Goal: Task Accomplishment & Management: Use online tool/utility

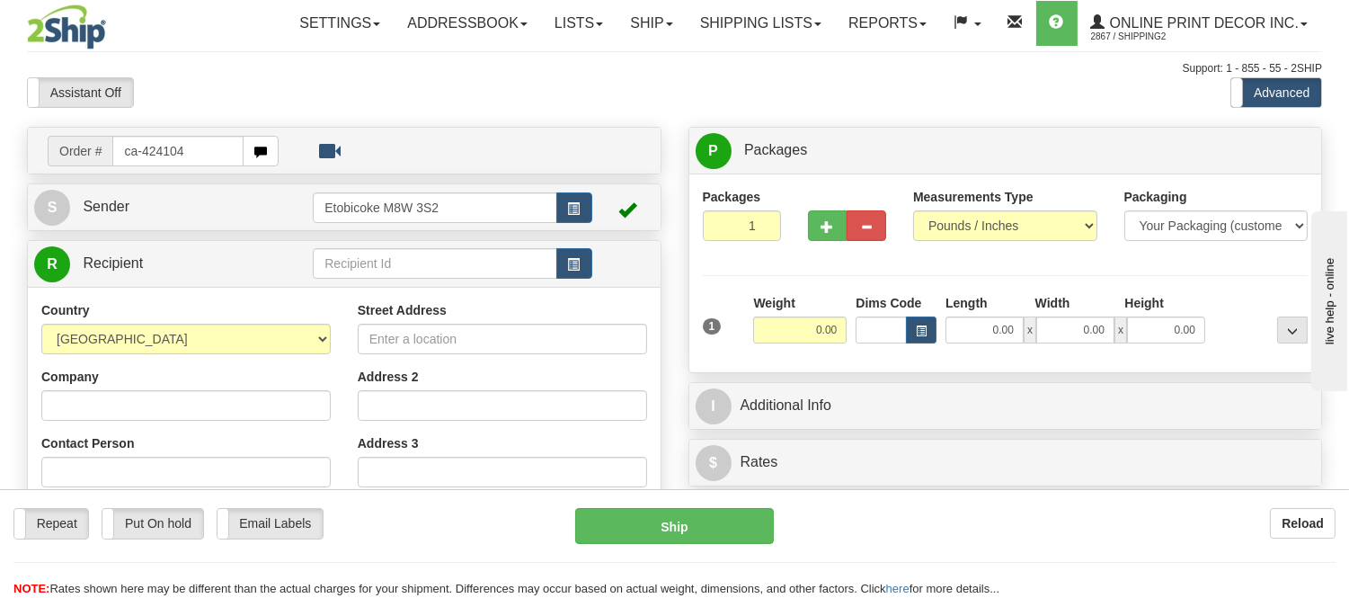
type input "ca-424104"
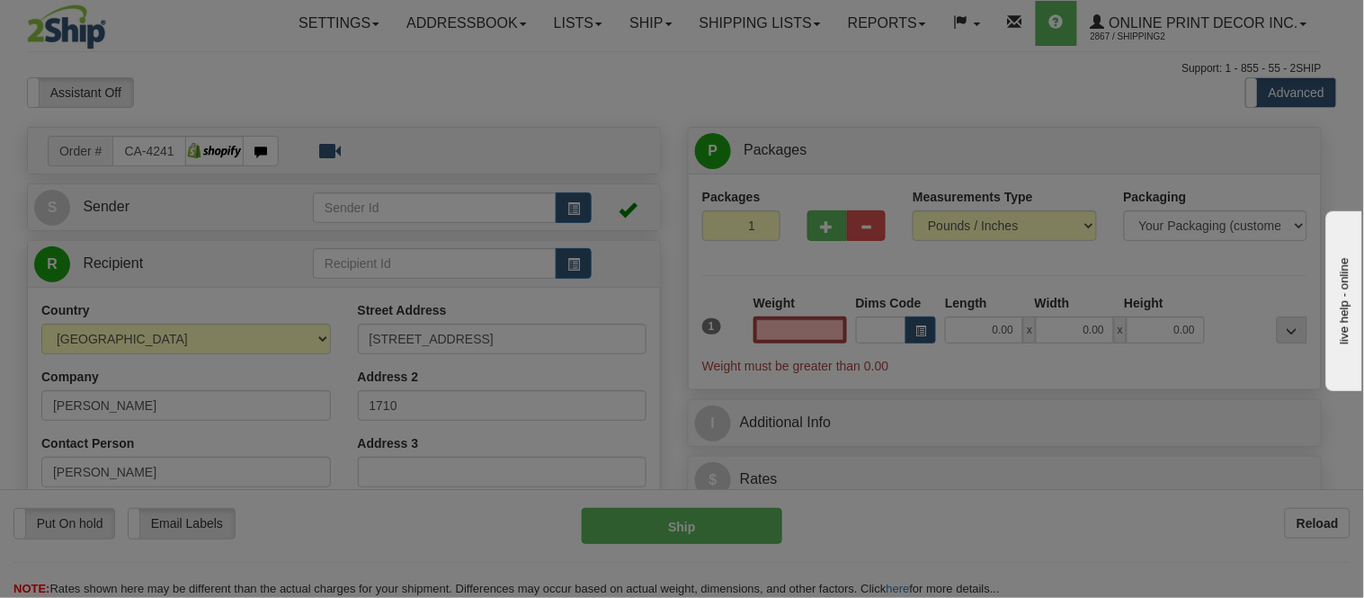
type input "[GEOGRAPHIC_DATA]"
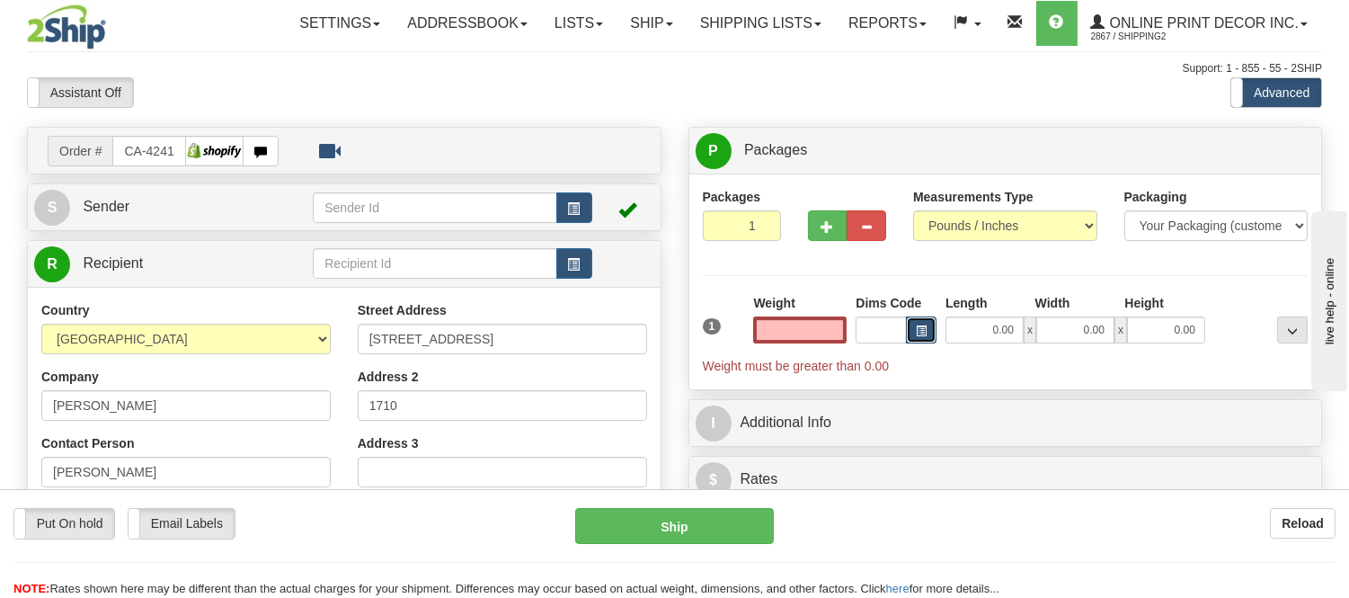
type input "0.00"
click at [916, 333] on span "button" at bounding box center [921, 331] width 11 height 10
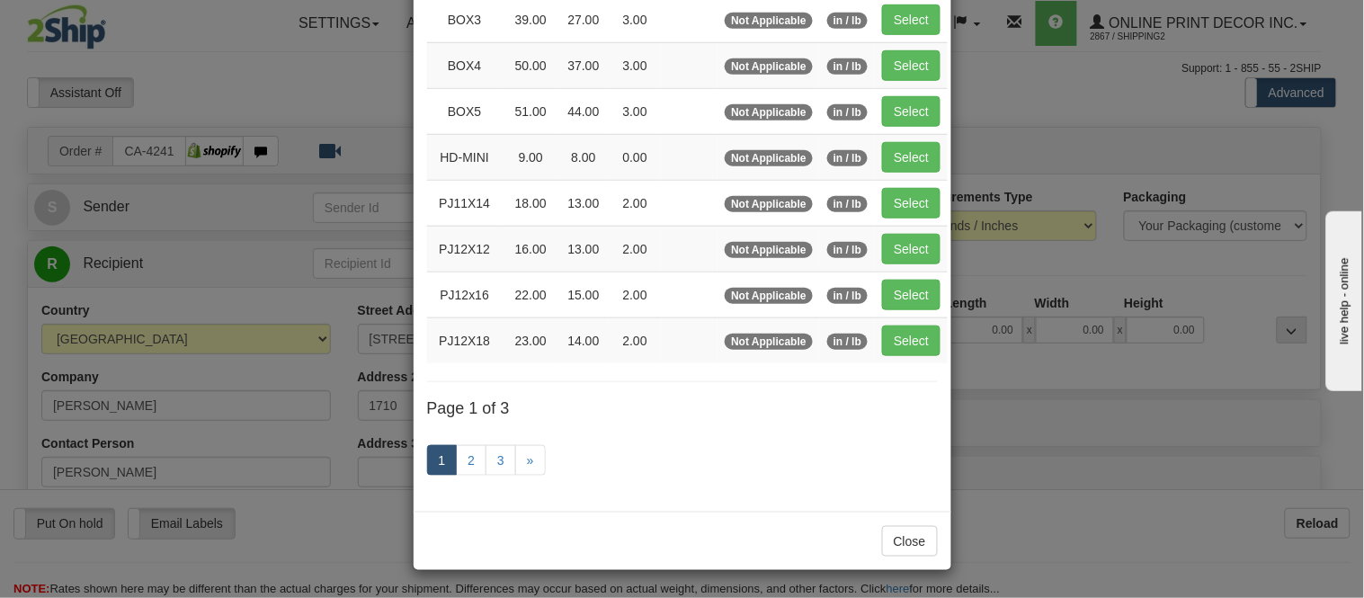
scroll to position [302, 0]
click at [467, 456] on link "2" at bounding box center [471, 460] width 31 height 31
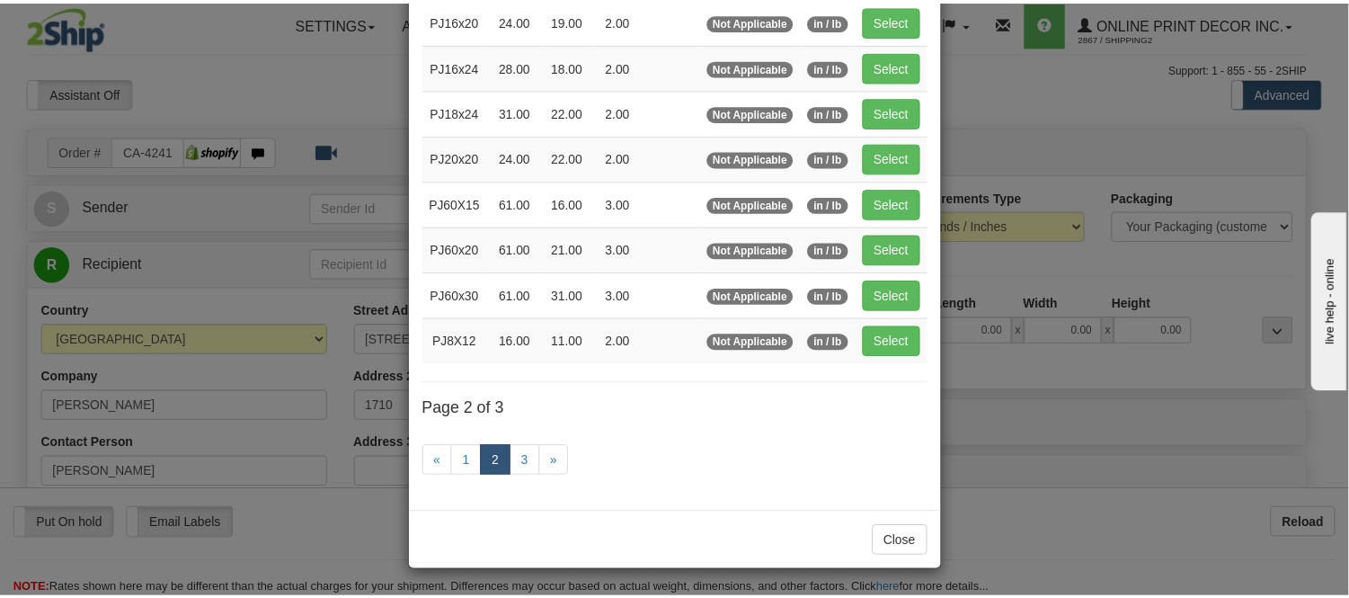
scroll to position [292, 0]
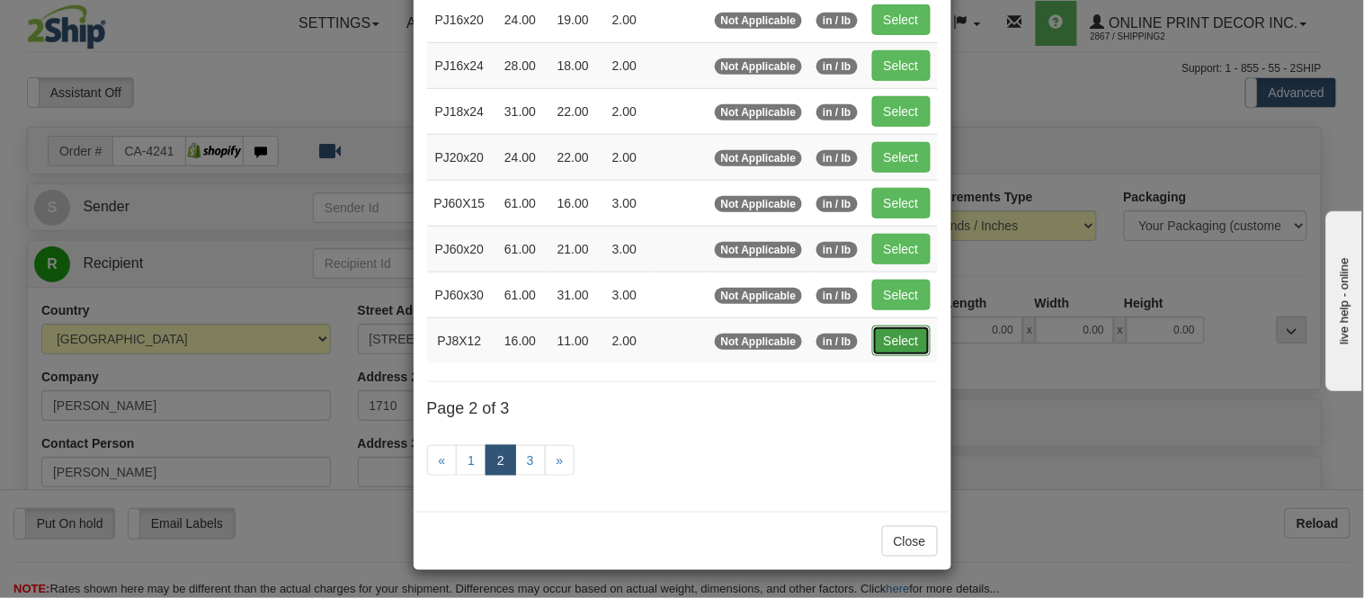
click at [887, 335] on button "Select" at bounding box center [901, 340] width 58 height 31
type input "PJ8X12"
type input "16.00"
type input "11.00"
type input "2.00"
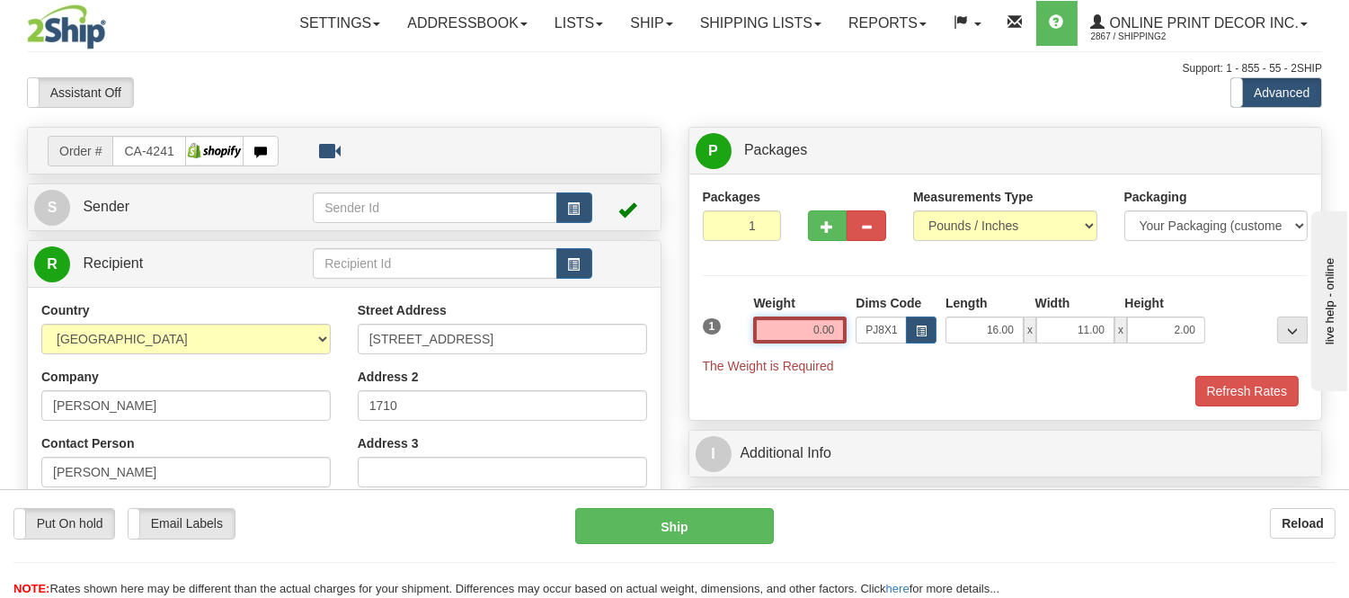
drag, startPoint x: 838, startPoint y: 324, endPoint x: 776, endPoint y: 351, distance: 67.6
click at [776, 351] on div "Weight 0.00" at bounding box center [800, 325] width 102 height 63
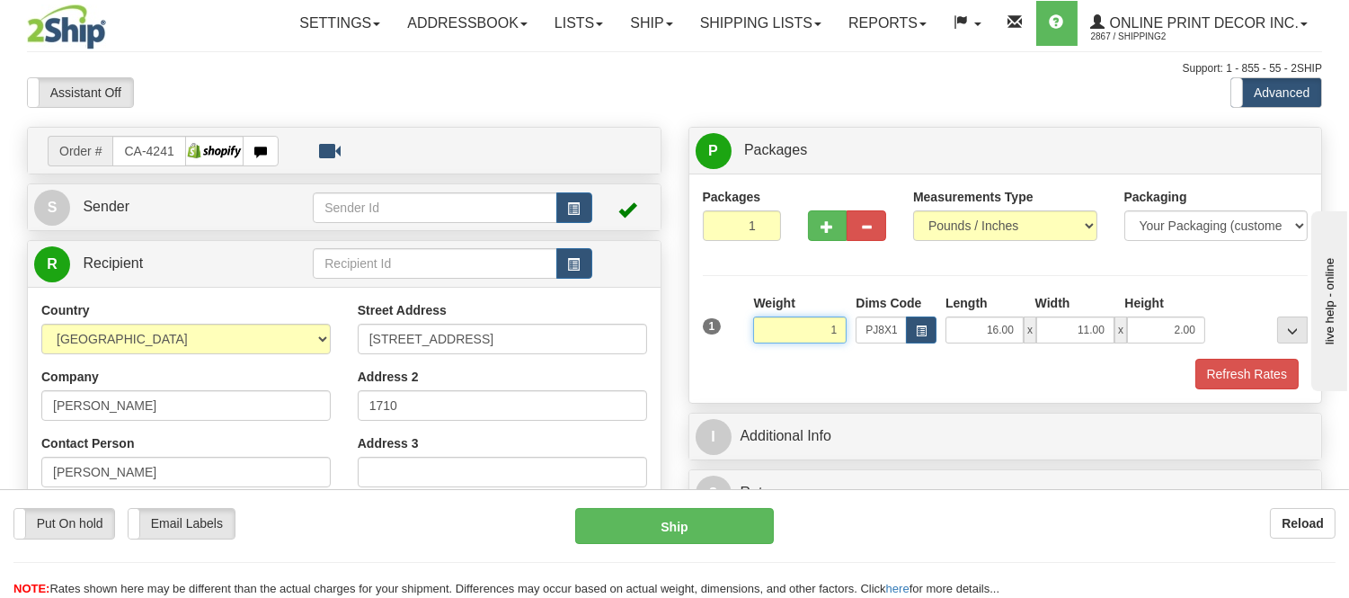
click button "Delete" at bounding box center [0, 0] width 0 height 0
type input "1.00"
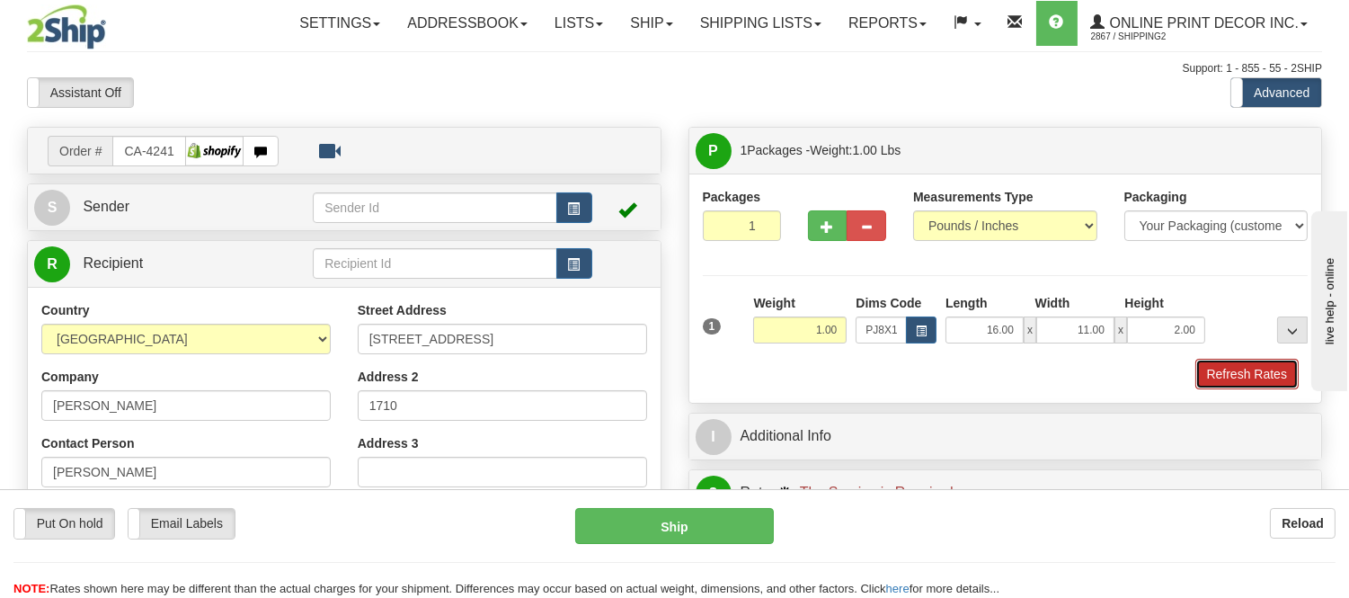
click at [1243, 388] on button "Refresh Rates" at bounding box center [1246, 374] width 103 height 31
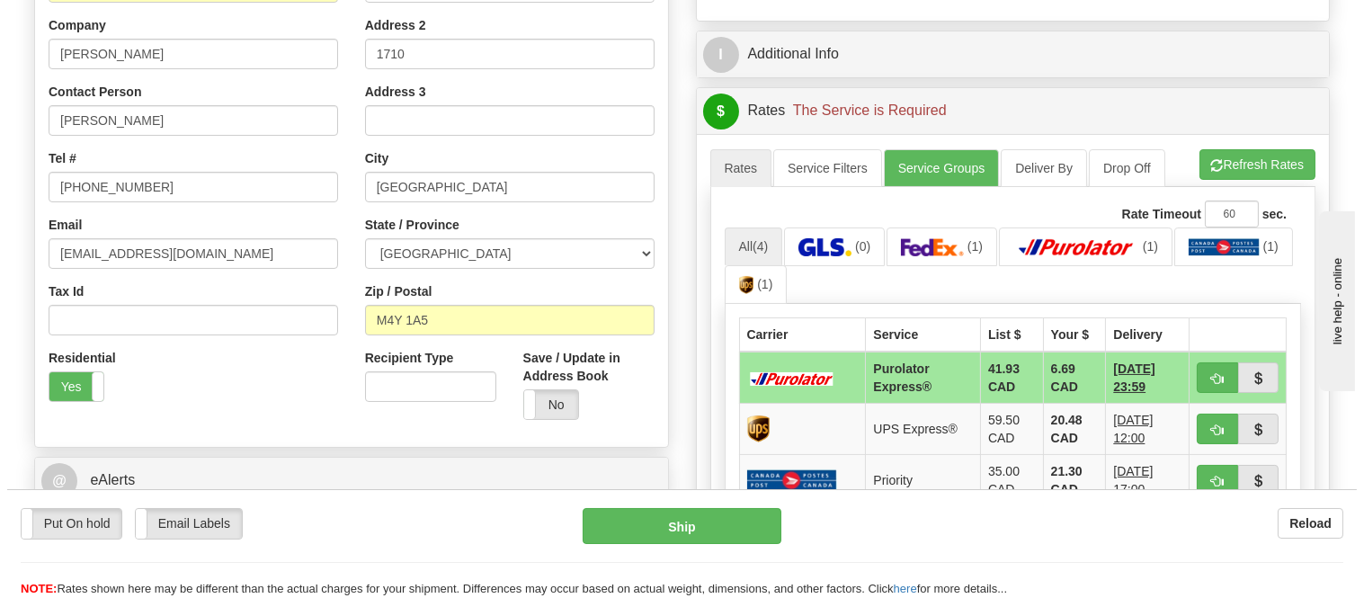
scroll to position [399, 0]
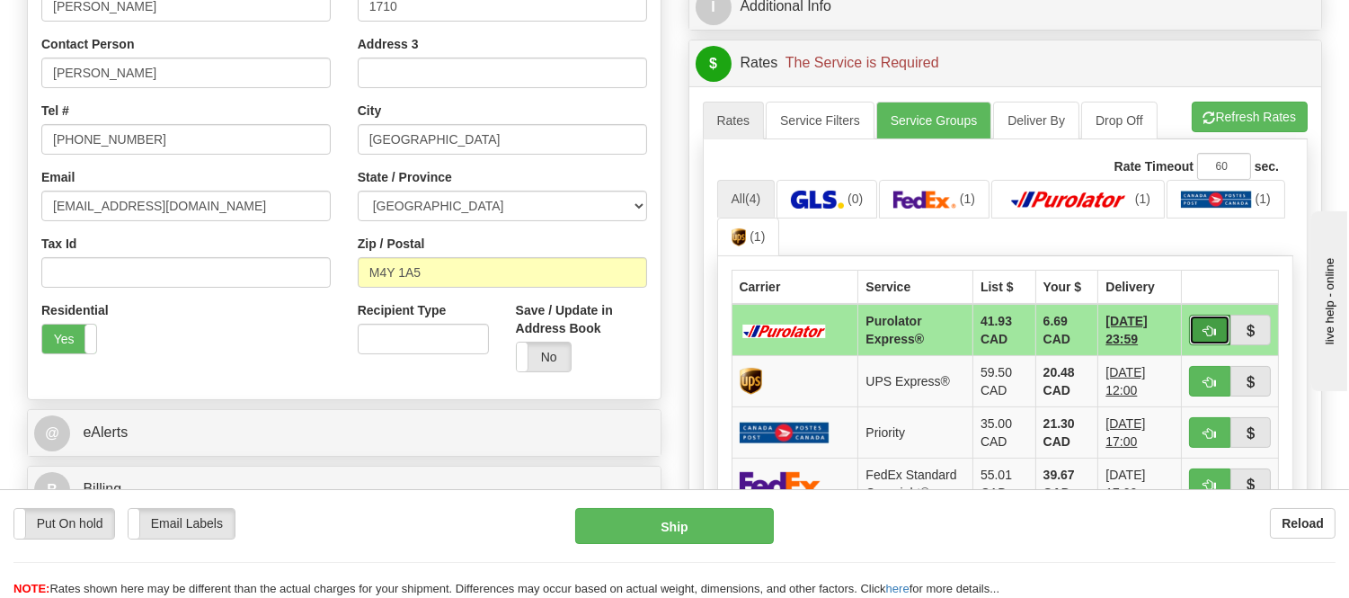
click at [1220, 328] on button "button" at bounding box center [1209, 330] width 41 height 31
type input "202"
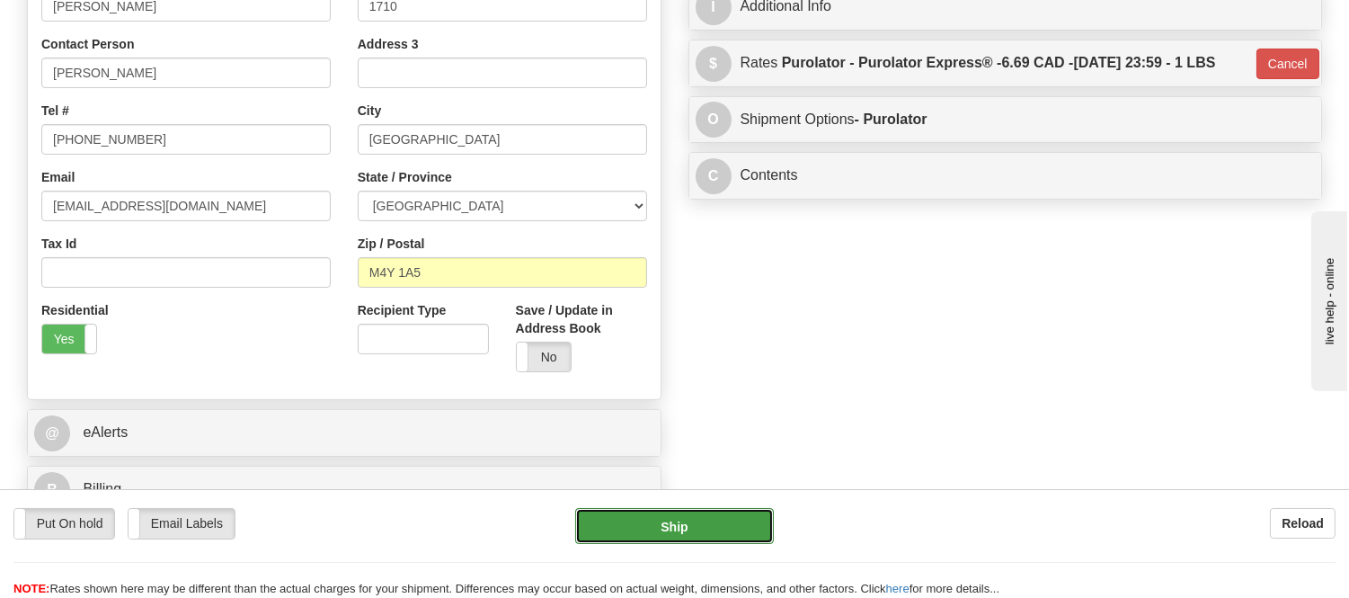
click at [712, 516] on button "Ship" at bounding box center [674, 526] width 198 height 36
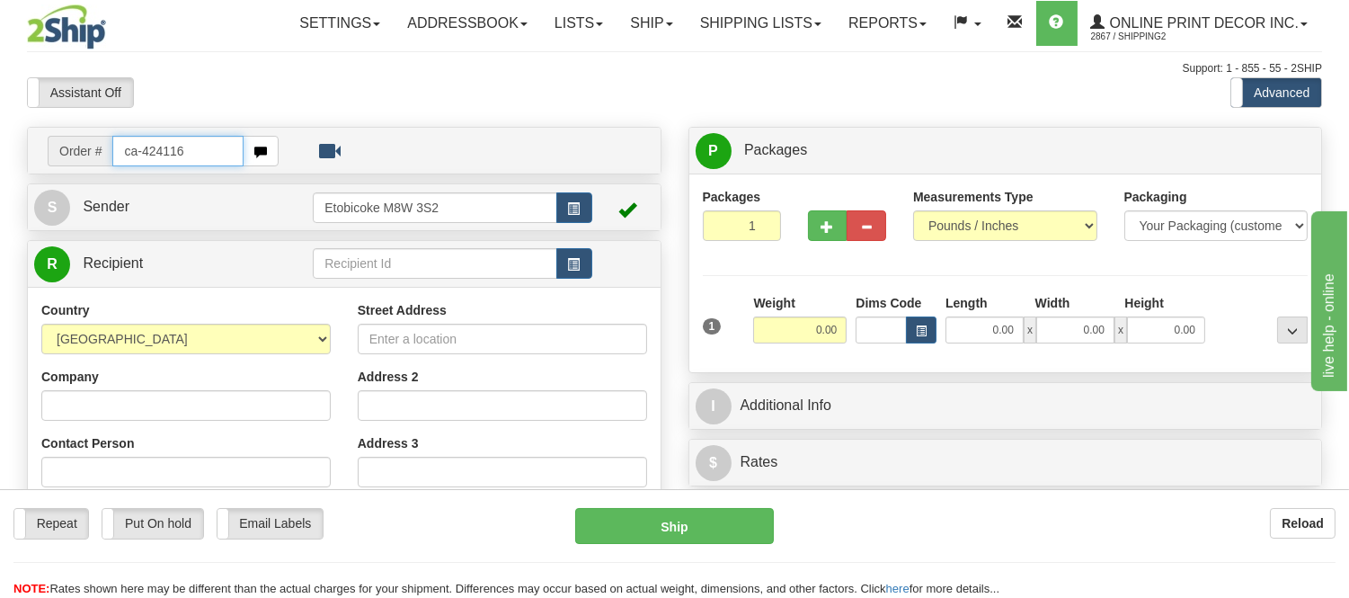
type input "ca-424116"
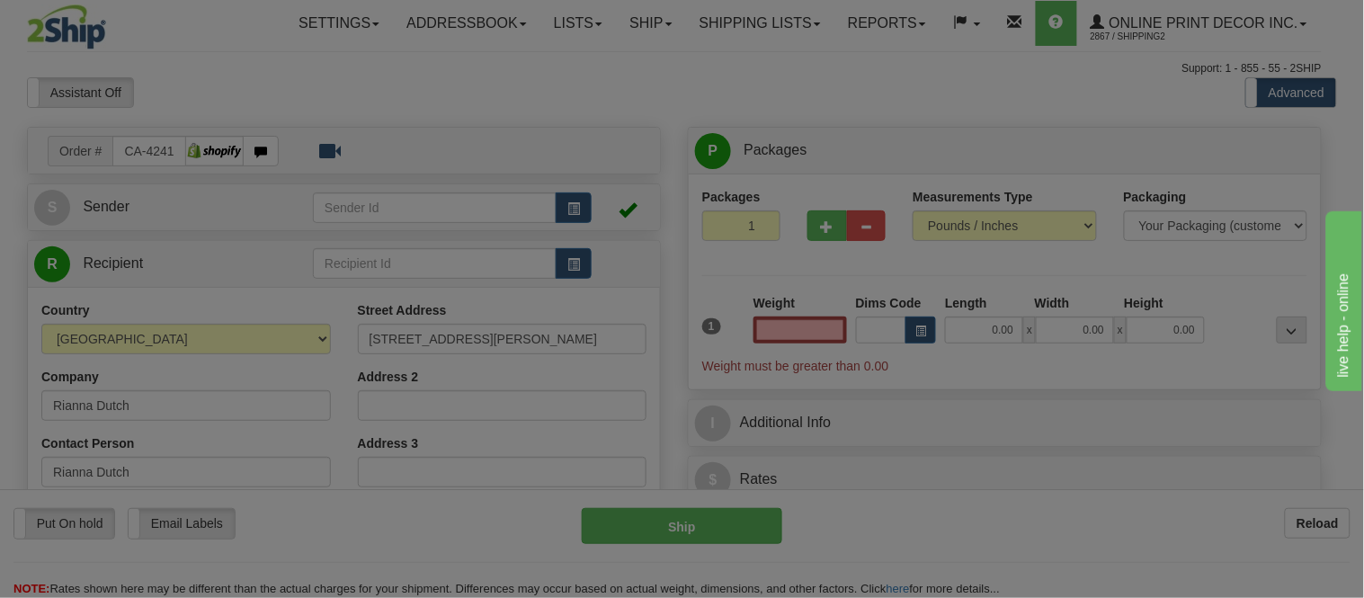
type input "[GEOGRAPHIC_DATA]"
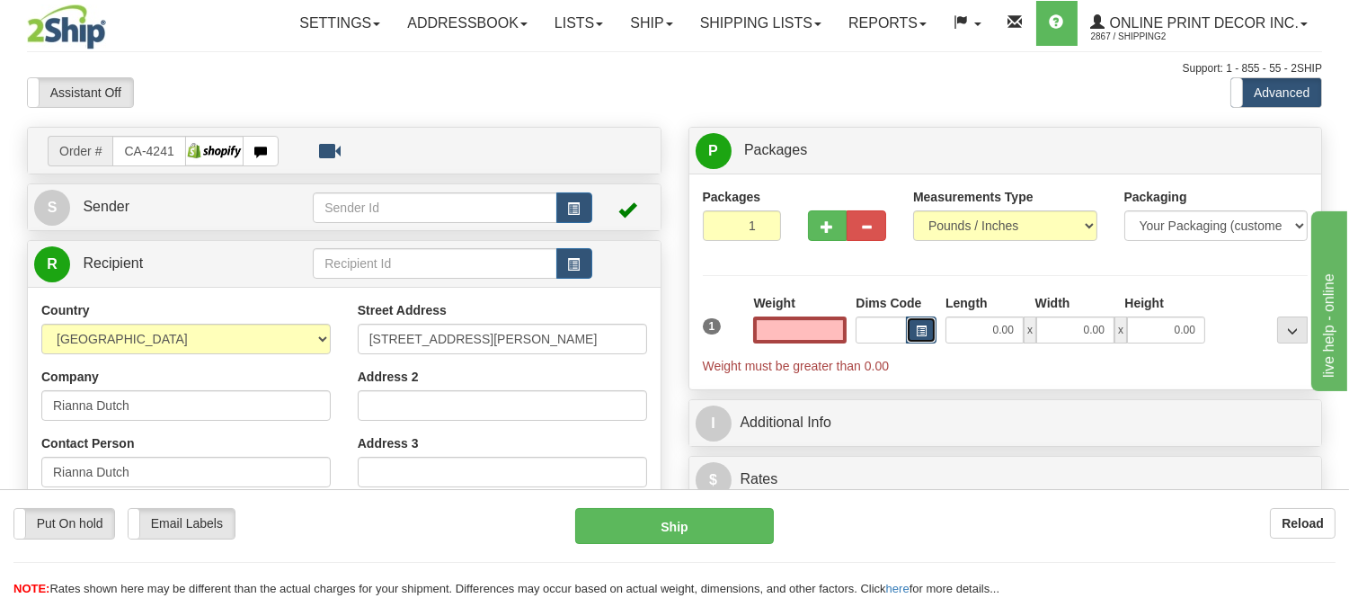
type input "0.00"
click at [918, 328] on button "button" at bounding box center [921, 329] width 31 height 27
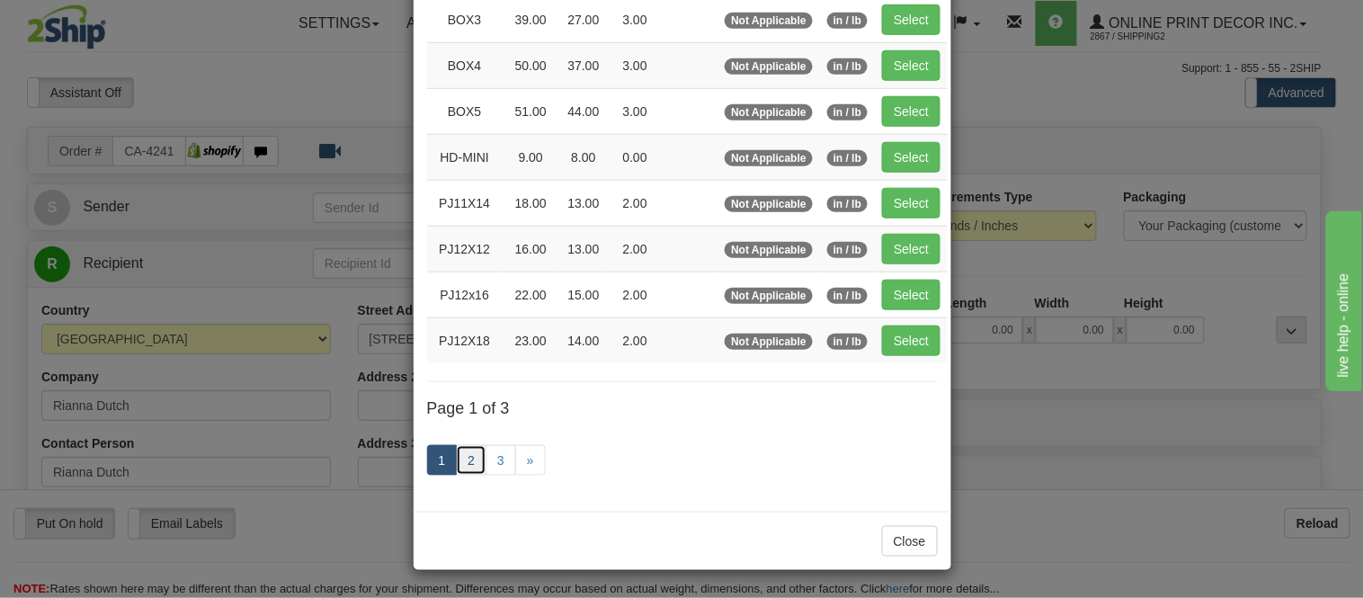
click at [462, 453] on link "2" at bounding box center [471, 460] width 31 height 31
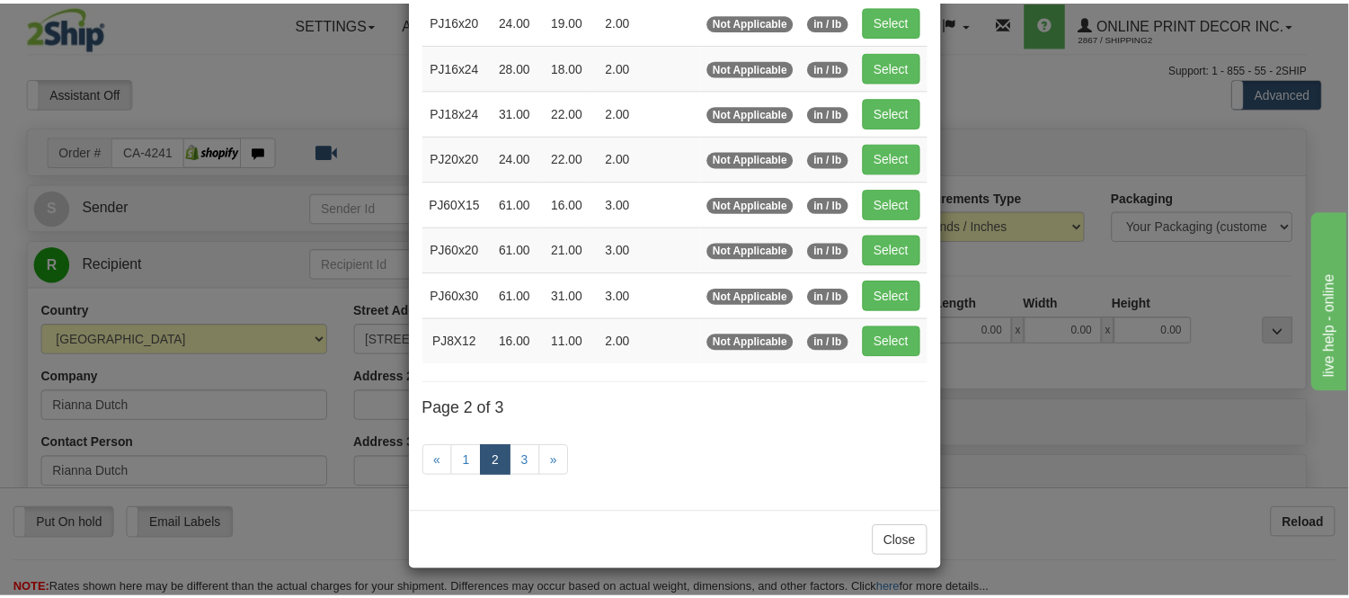
scroll to position [292, 0]
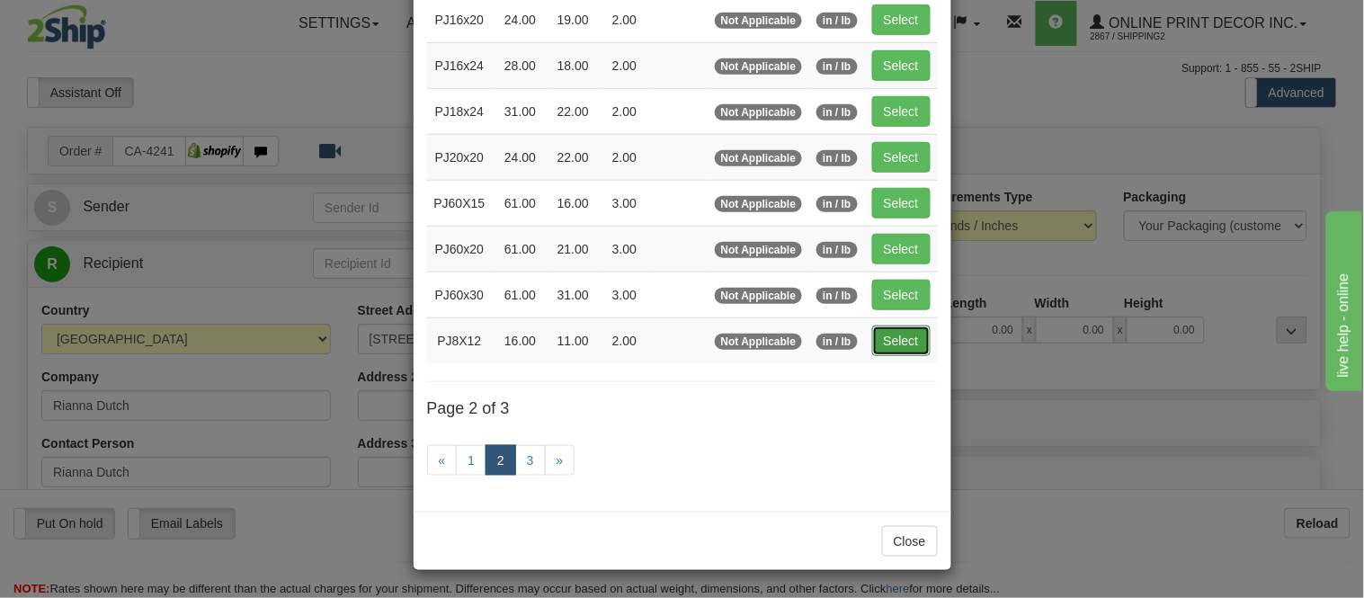
click at [893, 351] on button "Select" at bounding box center [901, 340] width 58 height 31
type input "PJ8X12"
type input "16.00"
type input "11.00"
type input "2.00"
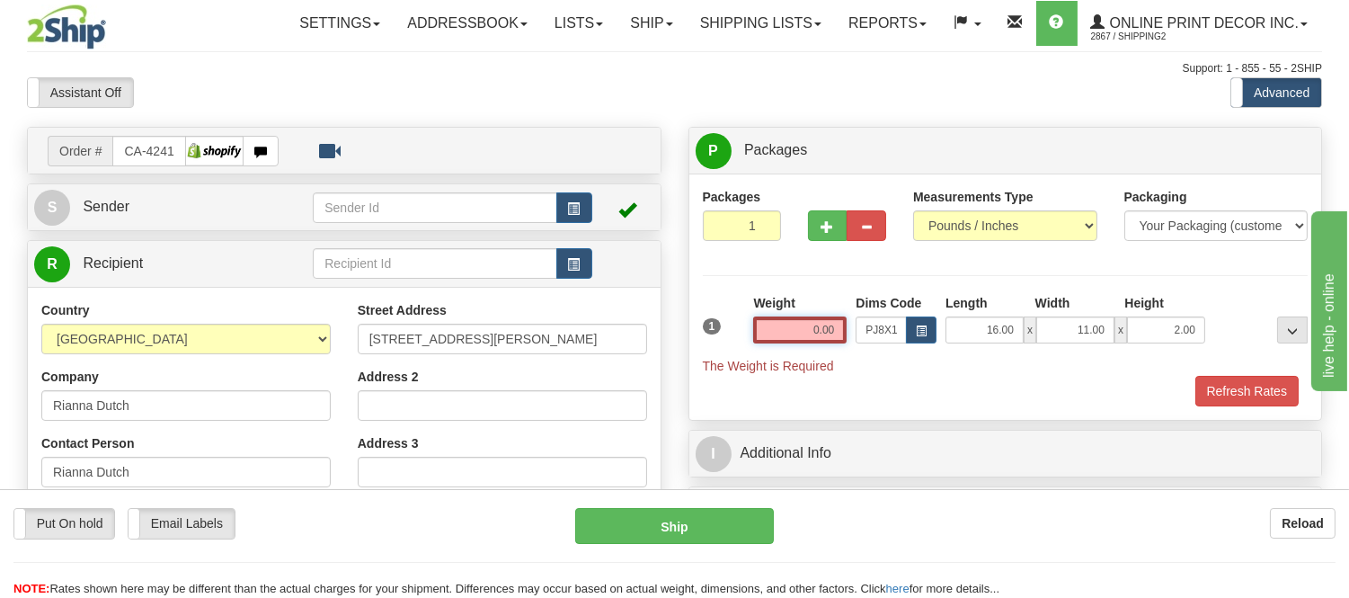
drag, startPoint x: 843, startPoint y: 327, endPoint x: 687, endPoint y: 343, distance: 157.2
click at [687, 343] on div "P Packages 1 Packages - Weight: 0.00 Lbs Shipment Level Shipm. Package Level Pa…" at bounding box center [1006, 391] width 662 height 529
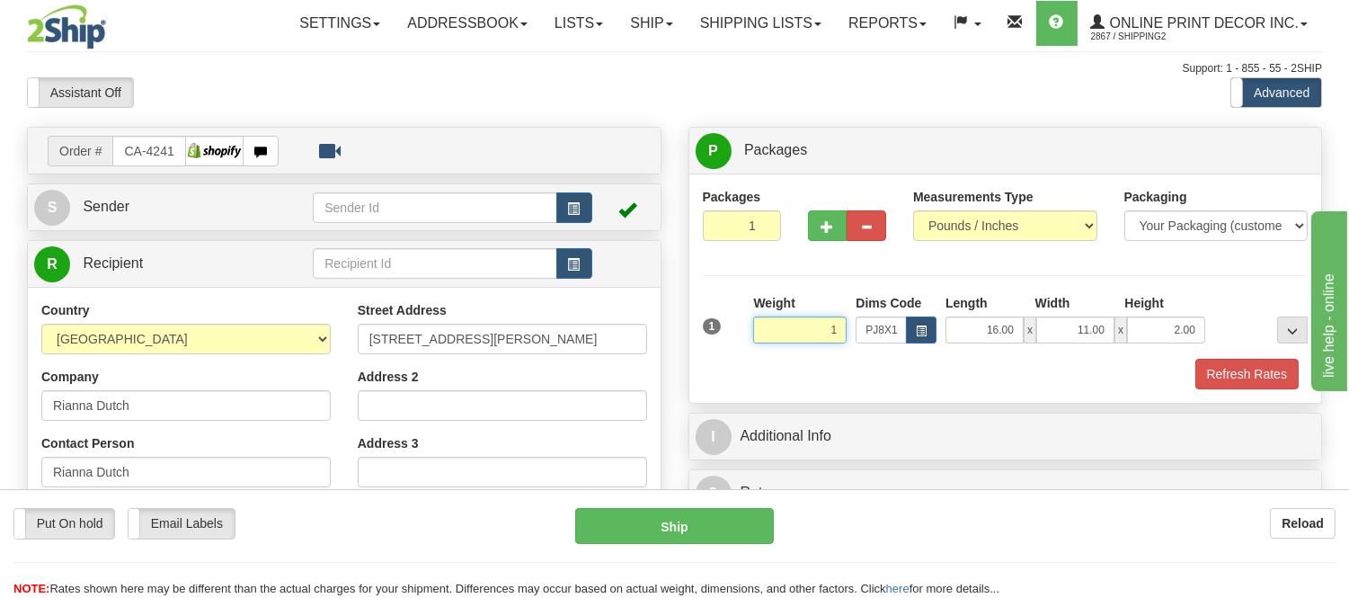
click button "Delete" at bounding box center [0, 0] width 0 height 0
type input "1.00"
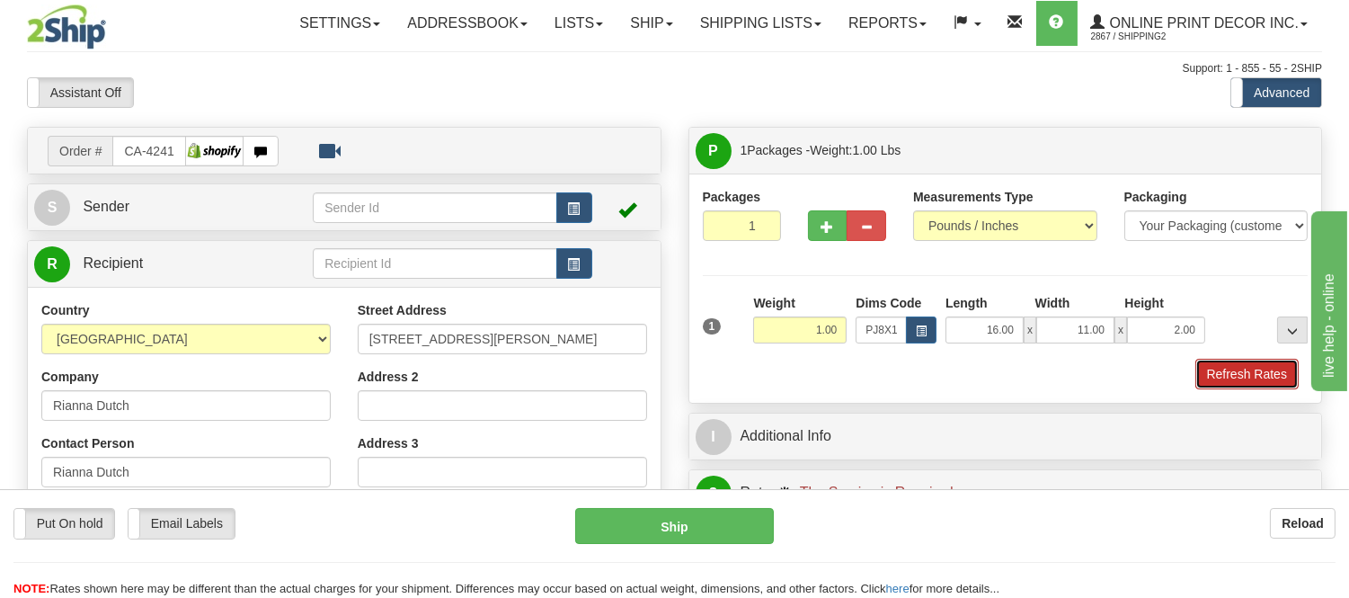
click at [1240, 387] on button "Refresh Rates" at bounding box center [1246, 374] width 103 height 31
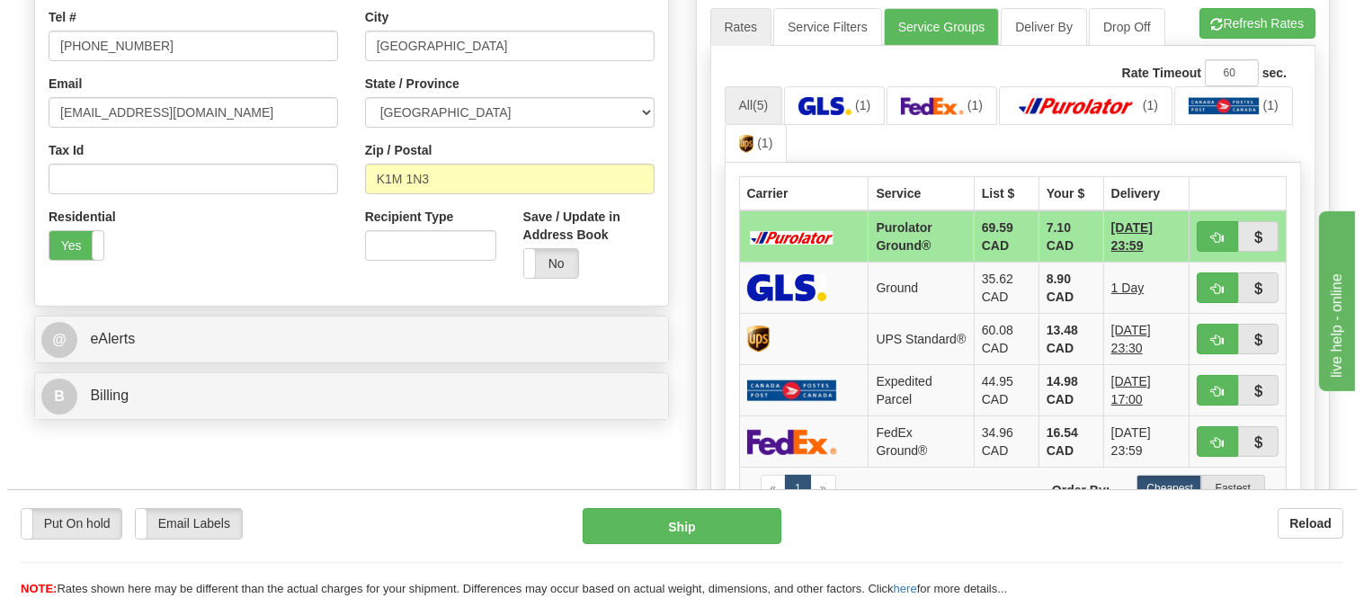
scroll to position [499, 0]
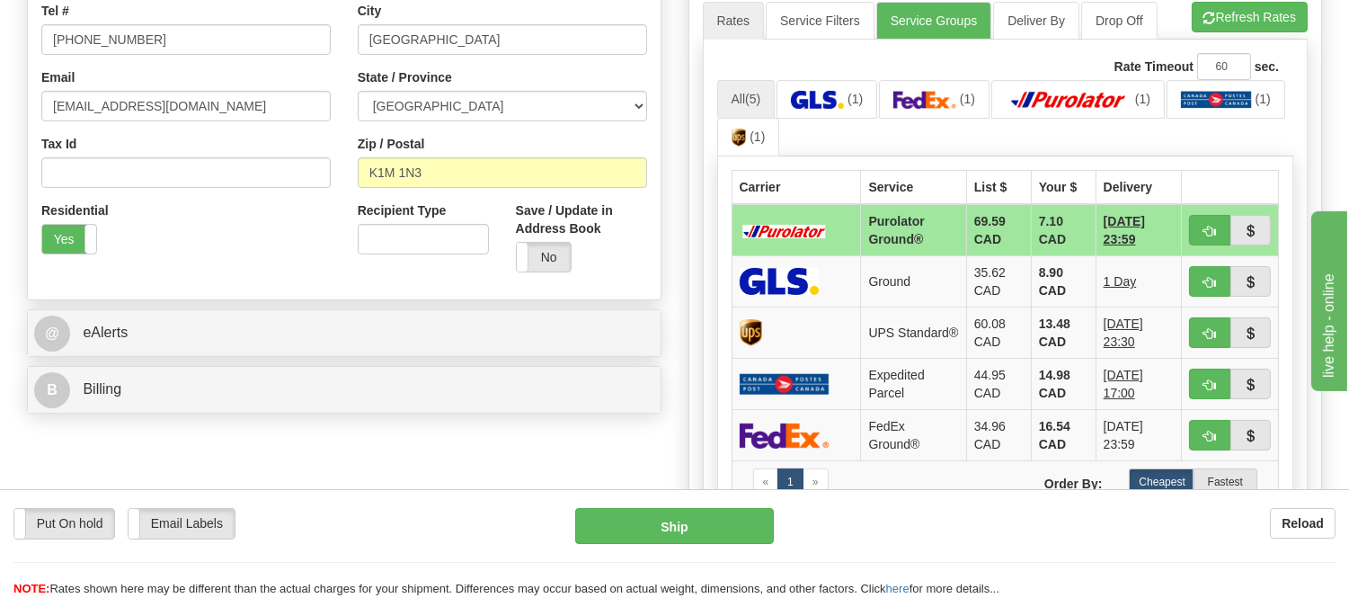
click at [1288, 34] on ul "Rates Service Filters Service Groups Deliver By Drop Off Pickup Refresh Rates C…" at bounding box center [1006, 21] width 606 height 38
click at [1289, 20] on button "Refresh Rates" at bounding box center [1250, 17] width 116 height 31
click at [1204, 232] on span "button" at bounding box center [1210, 232] width 13 height 12
type input "260"
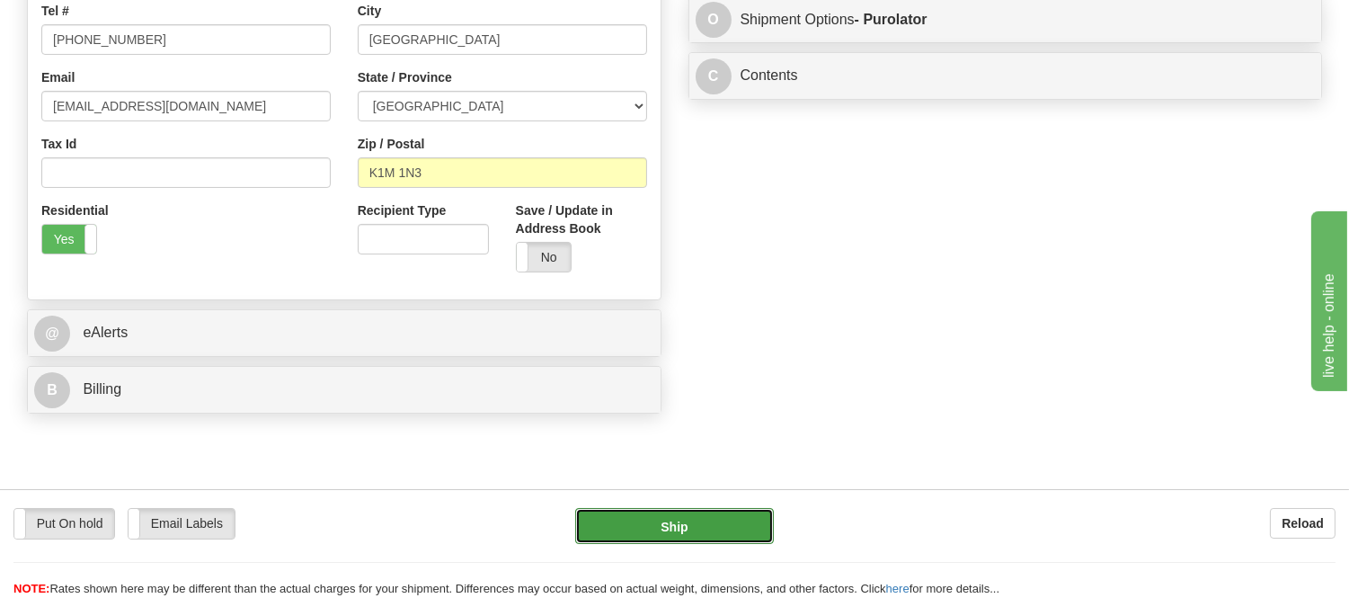
click at [643, 539] on button "Ship" at bounding box center [674, 526] width 198 height 36
